Goal: Task Accomplishment & Management: Use online tool/utility

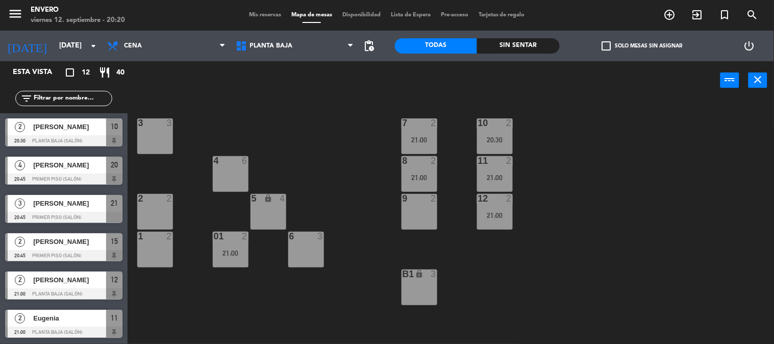
click at [271, 13] on span "Mis reservas" at bounding box center [265, 15] width 42 height 6
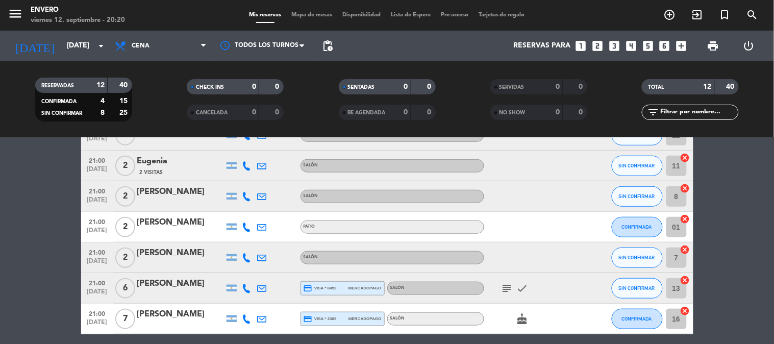
scroll to position [227, 0]
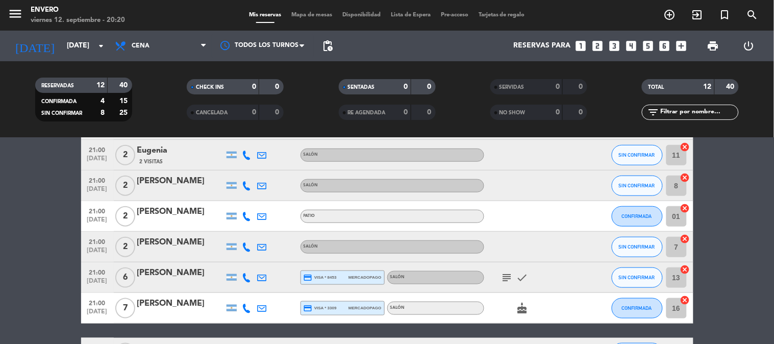
click at [507, 278] on icon "subject" at bounding box center [507, 278] width 12 height 12
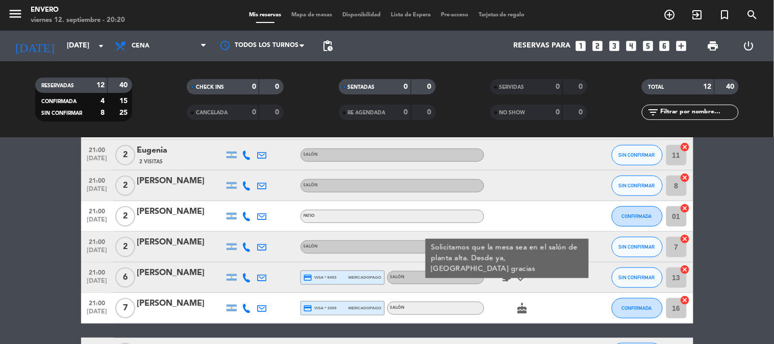
click at [528, 308] on icon "cake" at bounding box center [523, 308] width 12 height 12
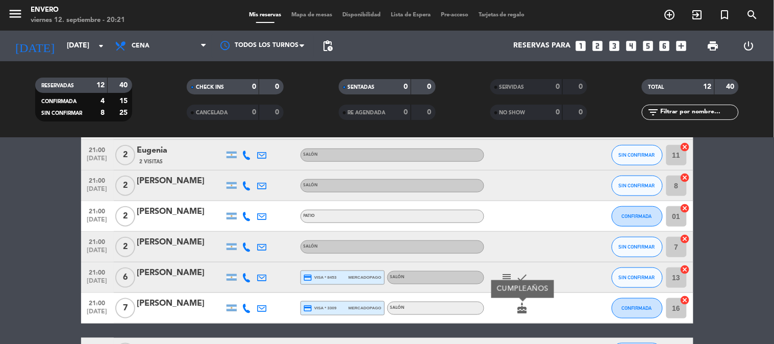
click at [531, 241] on div at bounding box center [530, 247] width 92 height 30
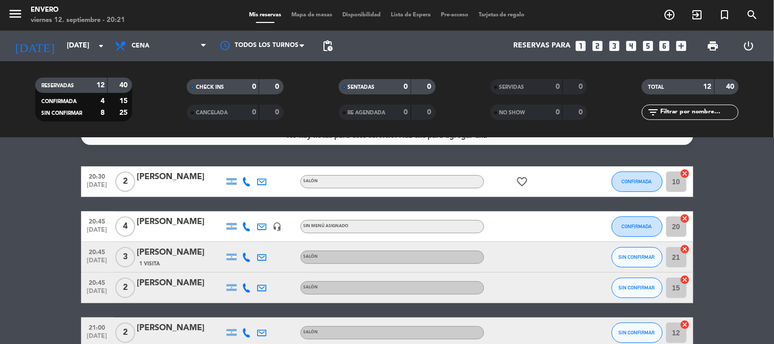
scroll to position [18, 0]
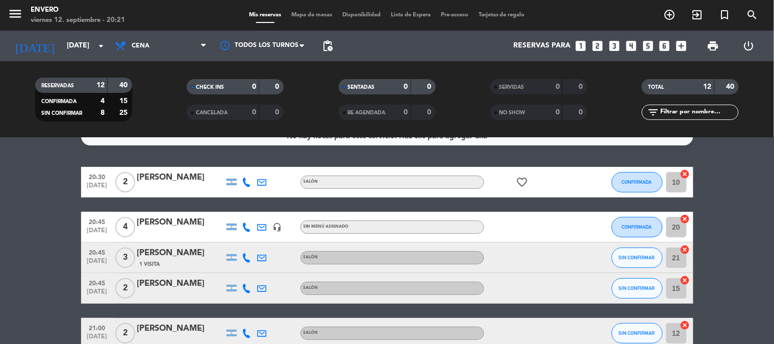
drag, startPoint x: 575, startPoint y: 225, endPoint x: 504, endPoint y: 226, distance: 70.5
click at [504, 226] on div at bounding box center [530, 227] width 92 height 30
click at [526, 279] on div at bounding box center [530, 288] width 92 height 30
click at [552, 223] on div at bounding box center [530, 227] width 92 height 30
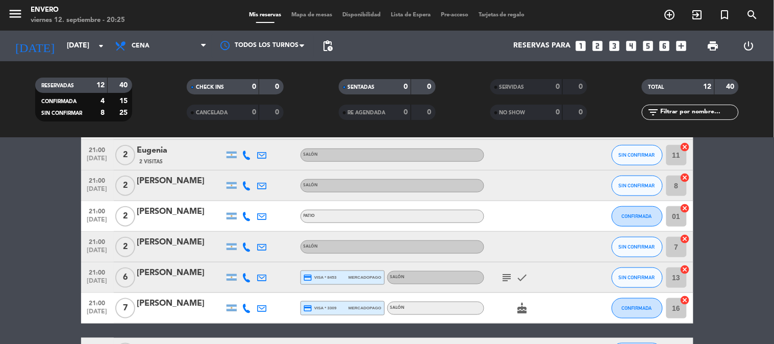
scroll to position [283, 0]
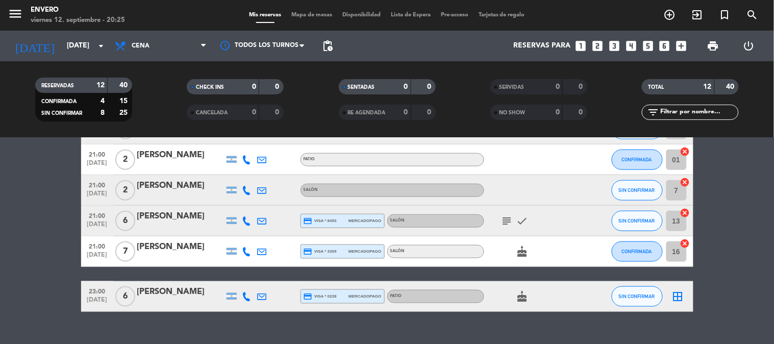
click at [506, 218] on icon "subject" at bounding box center [507, 221] width 12 height 12
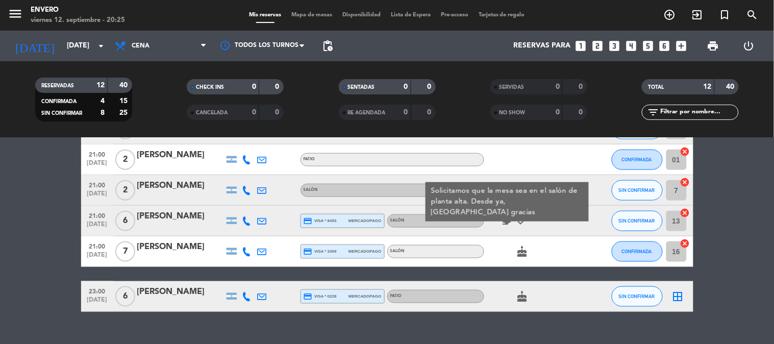
click at [506, 218] on icon "subject" at bounding box center [507, 221] width 12 height 12
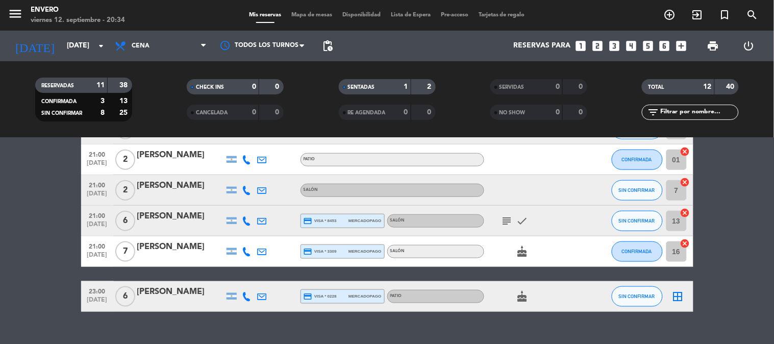
click at [300, 11] on div "Mis reservas Mapa de mesas Disponibilidad Lista de Espera Pre-acceso Tarjetas d…" at bounding box center [387, 15] width 286 height 9
click at [307, 13] on span "Mapa de mesas" at bounding box center [311, 15] width 51 height 6
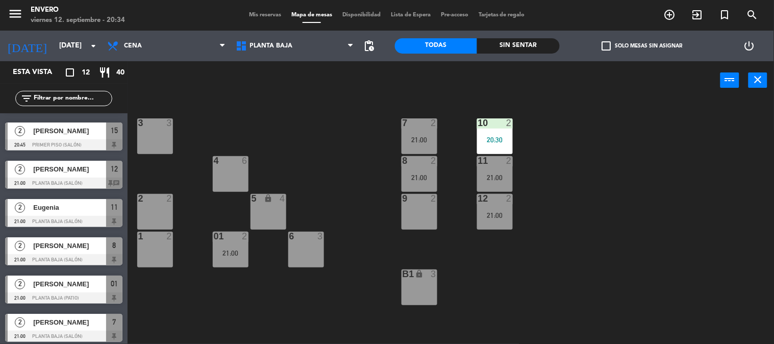
scroll to position [230, 0]
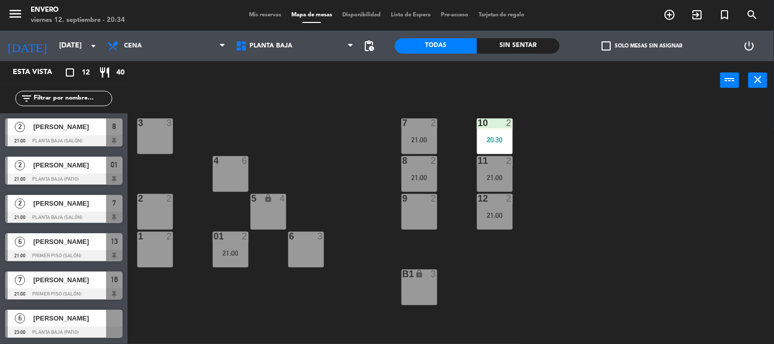
click at [81, 319] on span "[PERSON_NAME]" at bounding box center [69, 318] width 73 height 11
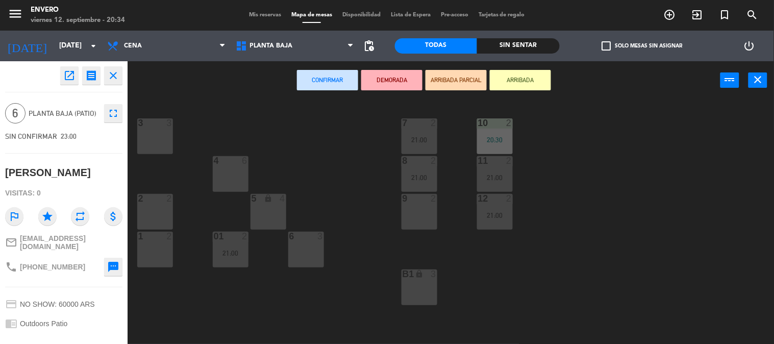
click at [117, 75] on icon "close" at bounding box center [113, 75] width 12 height 12
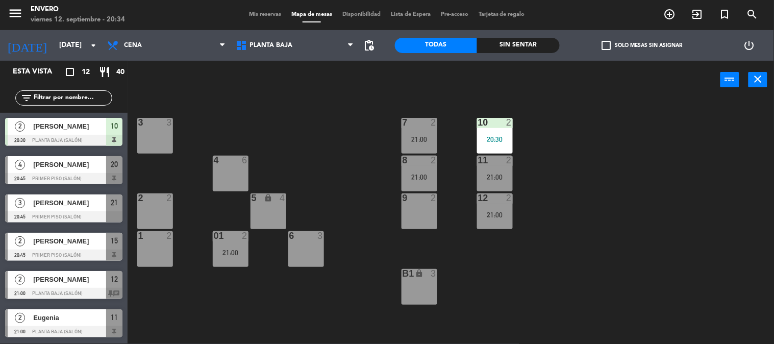
scroll to position [127, 0]
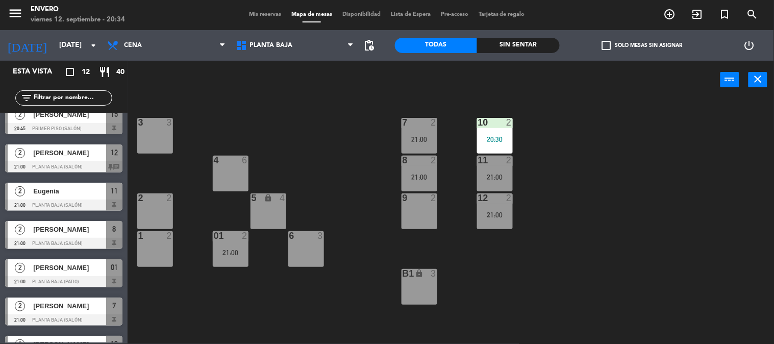
click at [240, 250] on div "21:00" at bounding box center [231, 252] width 36 height 7
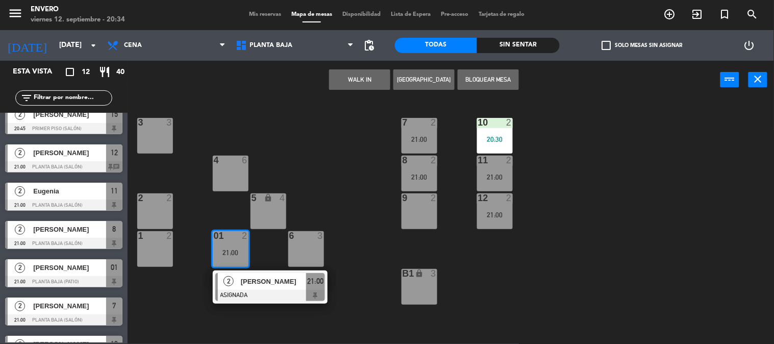
click at [220, 228] on div "3 3 7 2 21:00 10 2 20:30 4 6 8 2 21:00 11 2 21:00 2 2 5 lock 4 9 2 12 2 21:00 1…" at bounding box center [454, 222] width 639 height 245
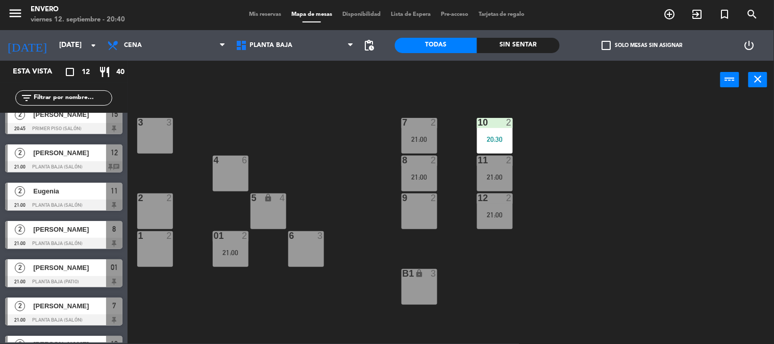
click at [319, 149] on div "3 3 7 2 21:00 10 2 20:30 4 6 8 2 21:00 11 2 21:00 2 2 5 lock 4 9 2 12 2 21:00 1…" at bounding box center [454, 222] width 639 height 245
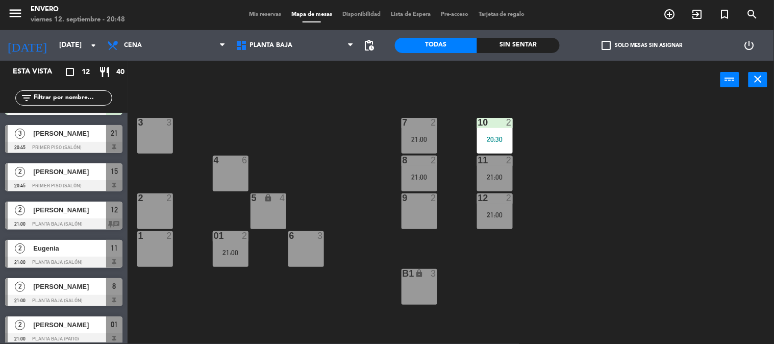
scroll to position [0, 0]
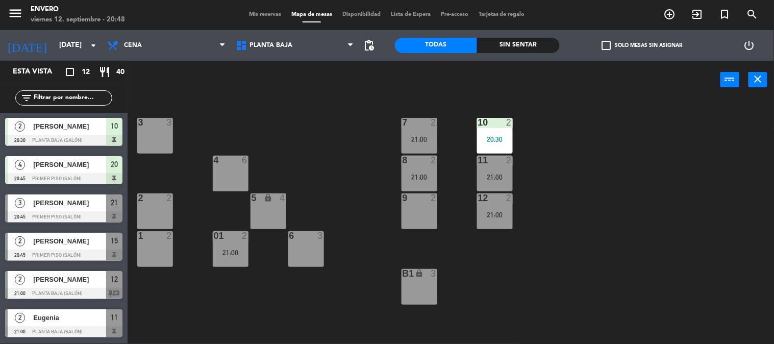
click at [80, 209] on div "[PERSON_NAME]" at bounding box center [69, 202] width 74 height 17
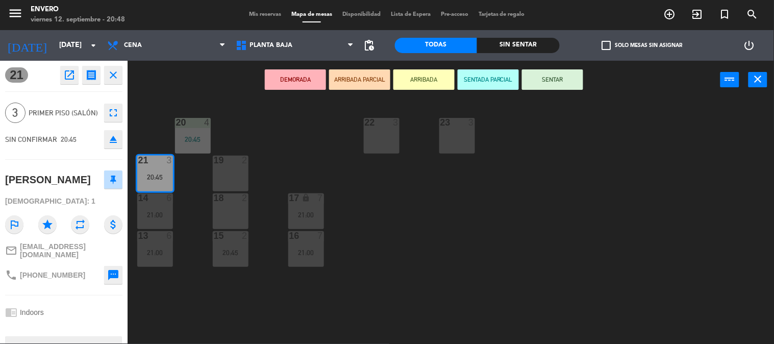
click at [575, 80] on button "SENTAR" at bounding box center [552, 79] width 61 height 20
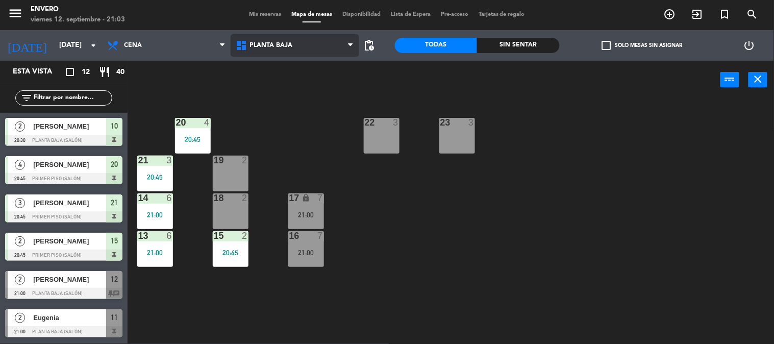
drag, startPoint x: 313, startPoint y: 43, endPoint x: 306, endPoint y: 60, distance: 17.8
click at [314, 44] on span "Planta Baja" at bounding box center [295, 45] width 129 height 22
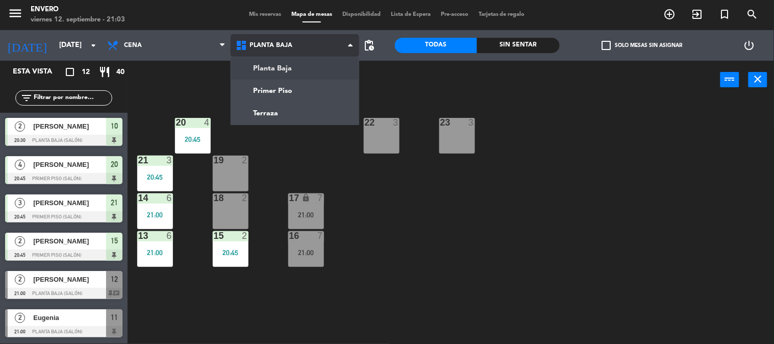
click at [298, 76] on ng-component "menu Envero [DATE] 12. septiembre - 21:03 Mis reservas Mapa de mesas Disponibil…" at bounding box center [387, 171] width 774 height 345
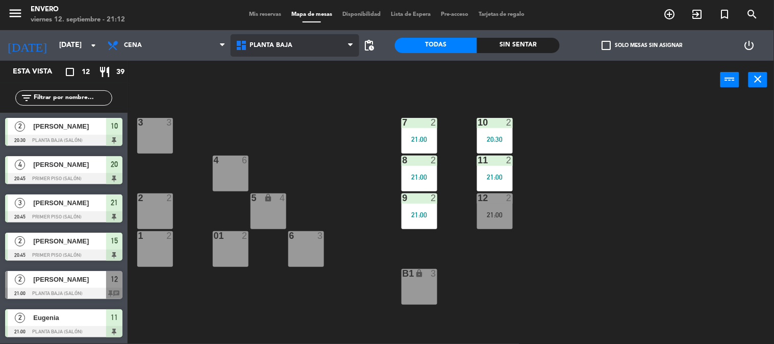
click at [271, 35] on span "Planta Baja" at bounding box center [295, 45] width 129 height 22
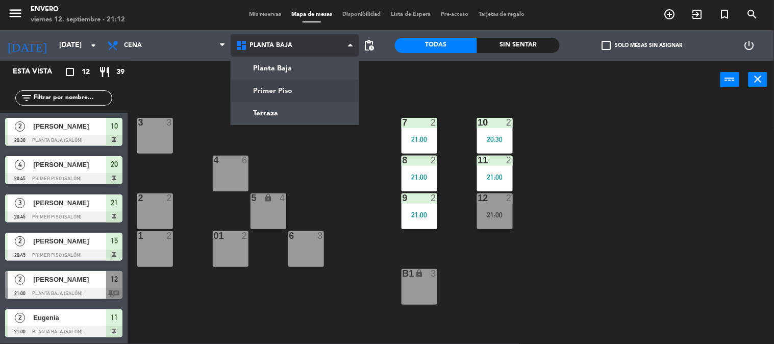
click at [294, 88] on ng-component "menu Envero [DATE] 12. septiembre - 21:12 Mis reservas Mapa de mesas Disponibil…" at bounding box center [387, 171] width 774 height 345
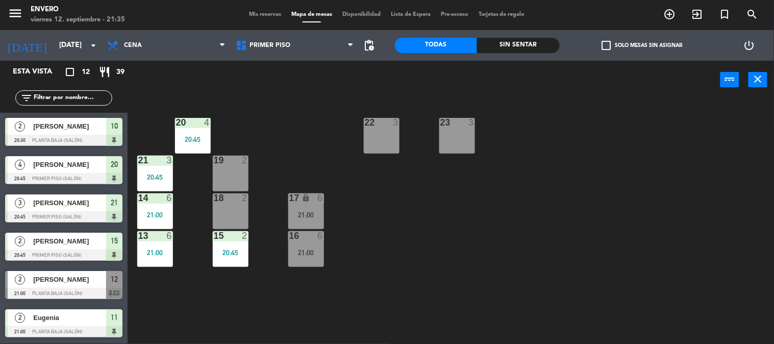
click at [302, 163] on div "20 4 20:45 22 3 23 3 21 3 20:45 19 2 14 6 21:00 18 2 17 lock 6 21:00 13 6 21:00…" at bounding box center [454, 222] width 639 height 245
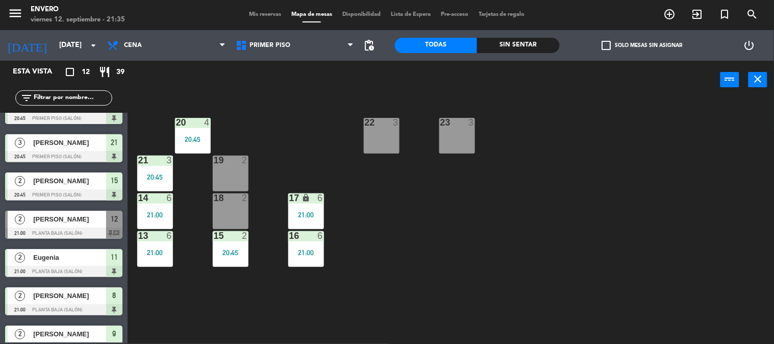
scroll to position [59, 0]
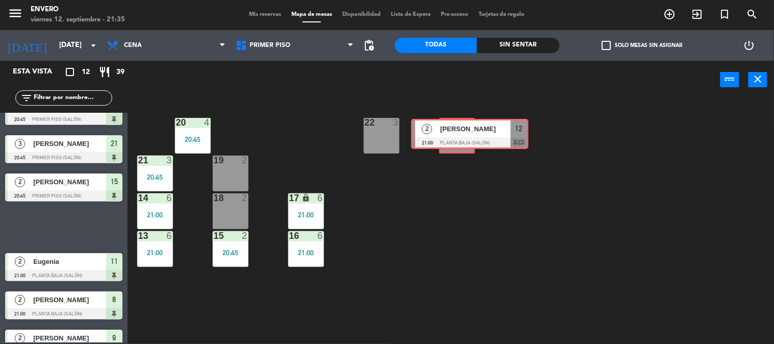
drag, startPoint x: 65, startPoint y: 227, endPoint x: 471, endPoint y: 135, distance: 416.7
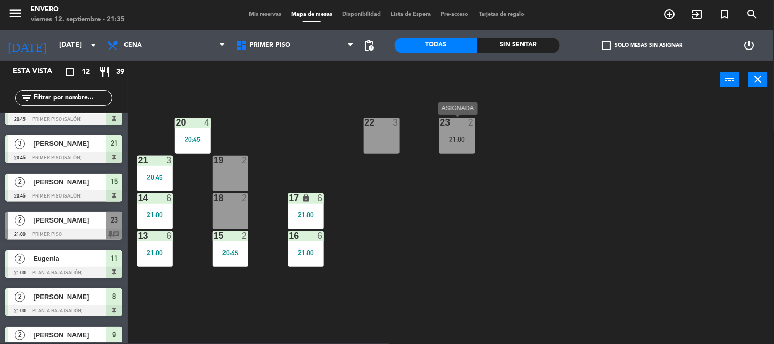
click at [459, 139] on div "21:00" at bounding box center [458, 139] width 36 height 7
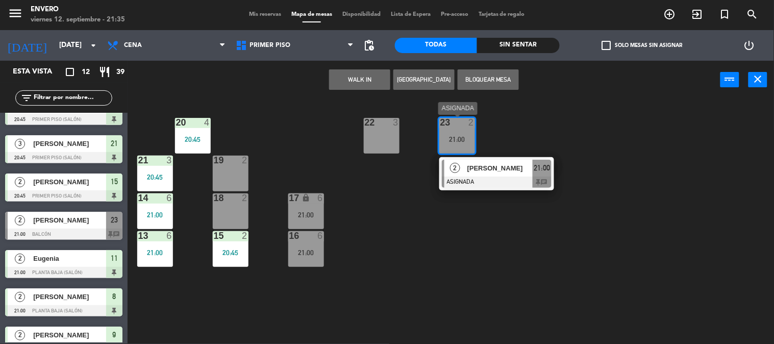
click at [489, 179] on div at bounding box center [497, 182] width 110 height 11
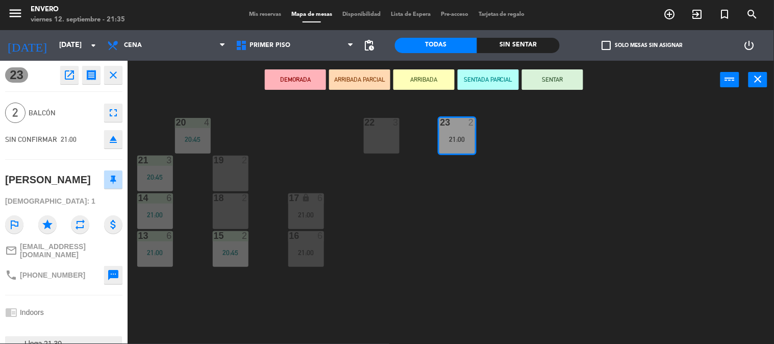
click at [569, 84] on button "SENTAR" at bounding box center [552, 79] width 61 height 20
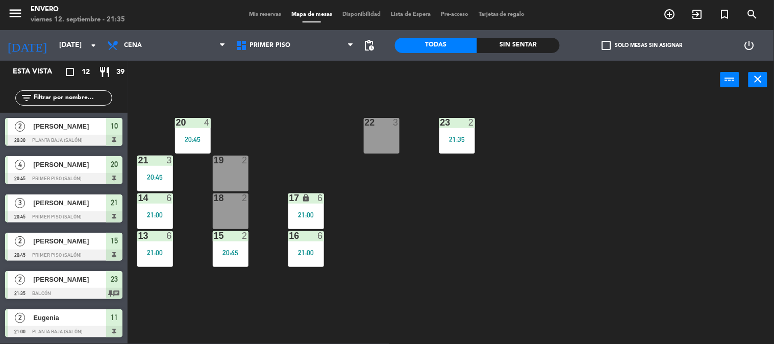
click at [401, 244] on div "20 4 20:45 22 3 23 2 21:35 21 3 20:45 19 2 14 6 21:00 18 2 17 lock 6 21:00 13 6…" at bounding box center [454, 222] width 639 height 245
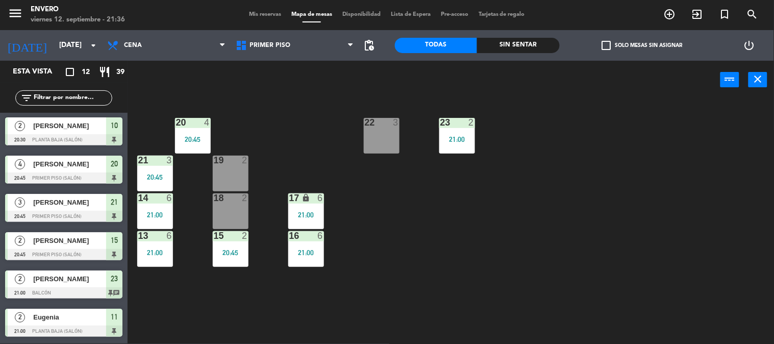
scroll to position [0, 0]
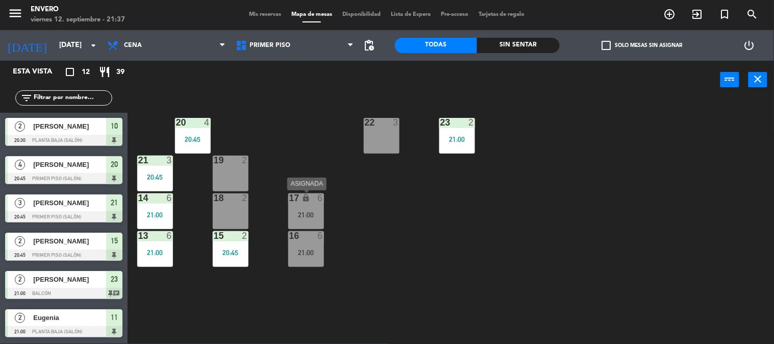
click at [323, 205] on div "17 lock 6 21:00" at bounding box center [306, 211] width 36 height 36
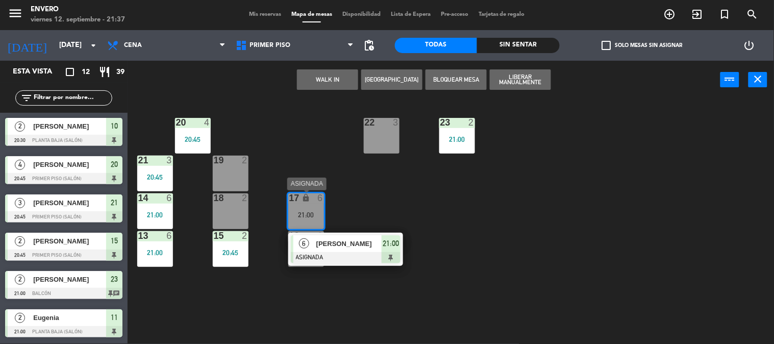
click at [343, 248] on span "[PERSON_NAME]" at bounding box center [348, 243] width 65 height 11
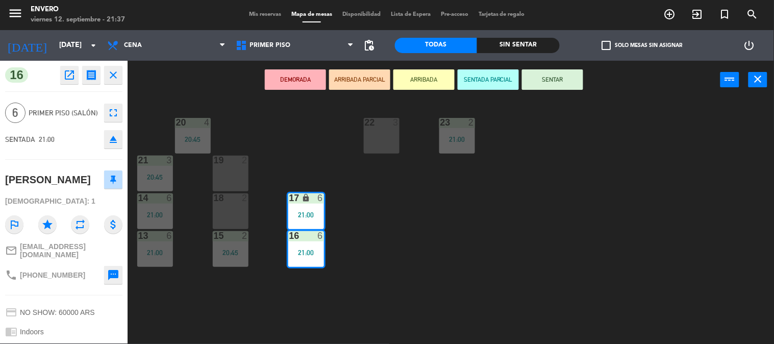
click at [579, 84] on button "SENTAR" at bounding box center [552, 79] width 61 height 20
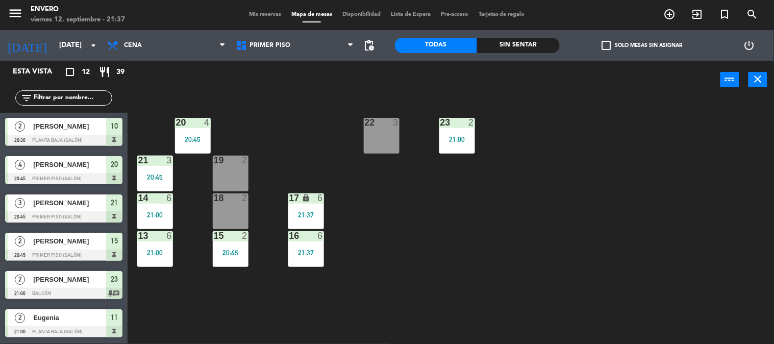
scroll to position [88, 0]
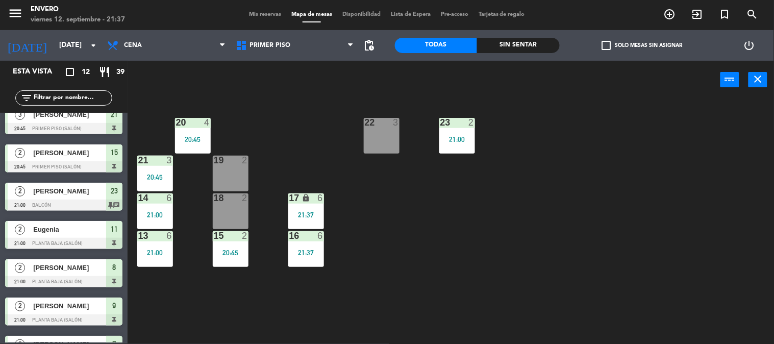
click at [576, 219] on div "20 4 20:45 22 3 23 2 21:00 21 3 20:45 19 2 14 6 21:00 18 2 17 lock 6 21:37 13 6…" at bounding box center [454, 222] width 639 height 245
click at [270, 16] on span "Mis reservas" at bounding box center [265, 15] width 42 height 6
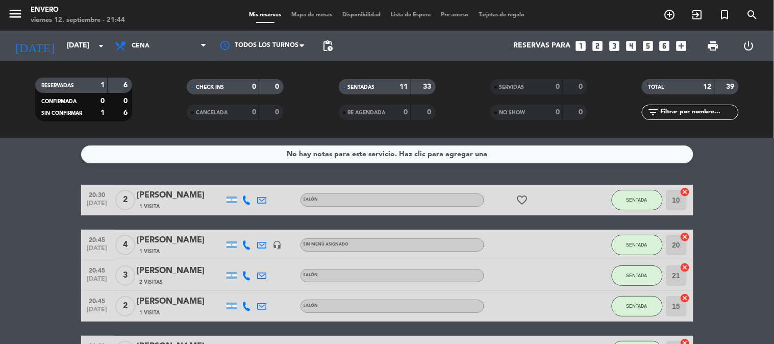
click at [301, 17] on span "Mapa de mesas" at bounding box center [311, 15] width 51 height 6
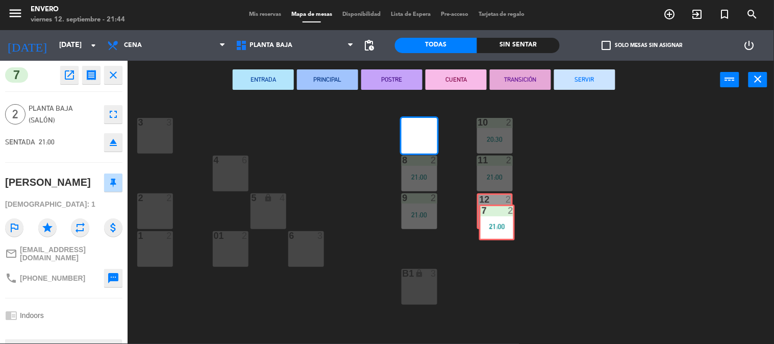
drag, startPoint x: 425, startPoint y: 135, endPoint x: 502, endPoint y: 221, distance: 115.7
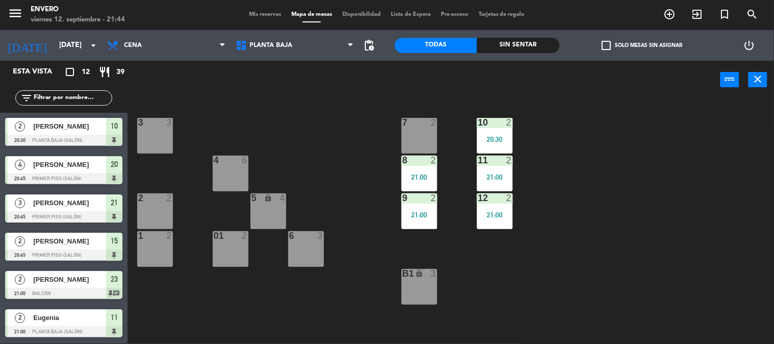
scroll to position [12, 0]
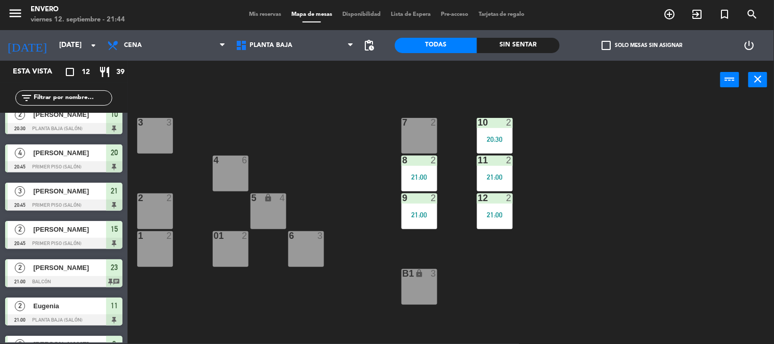
click at [538, 244] on div "3 3 7 2 10 2 20:30 4 6 8 2 21:00 11 2 21:00 2 2 5 lock 4 9 2 21:00 12 2 21:00 1…" at bounding box center [454, 222] width 639 height 245
click at [63, 53] on input "[DATE]" at bounding box center [102, 45] width 97 height 18
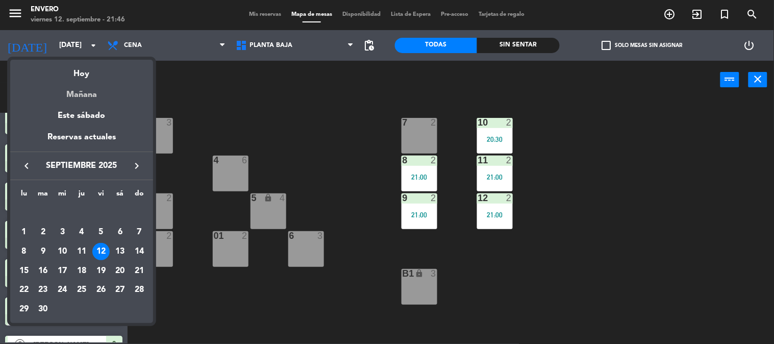
click at [83, 89] on div "Mañana" at bounding box center [81, 91] width 143 height 21
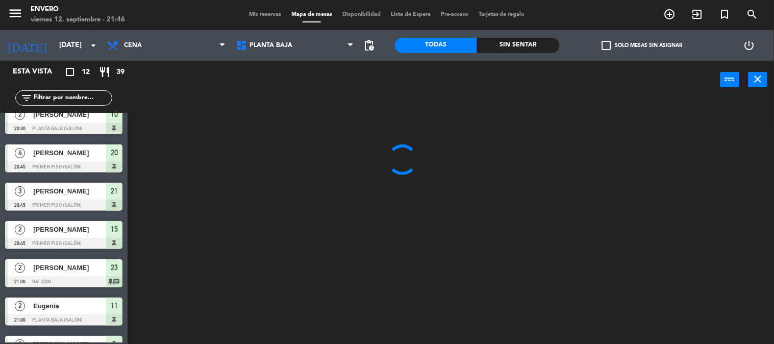
scroll to position [0, 0]
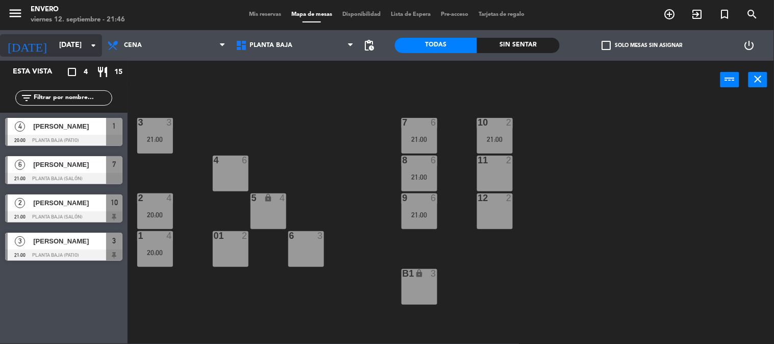
click at [87, 50] on icon "arrow_drop_down" at bounding box center [93, 45] width 12 height 12
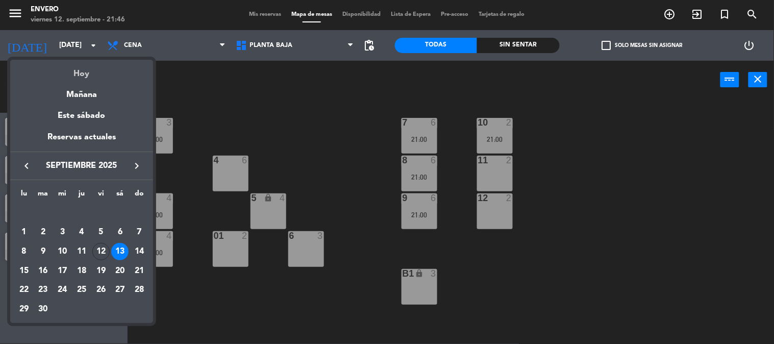
click at [87, 66] on div "Hoy" at bounding box center [81, 70] width 143 height 21
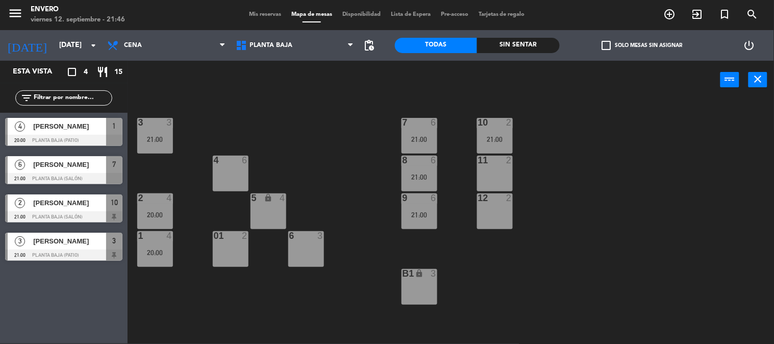
type input "[DATE]"
